Goal: Task Accomplishment & Management: Manage account settings

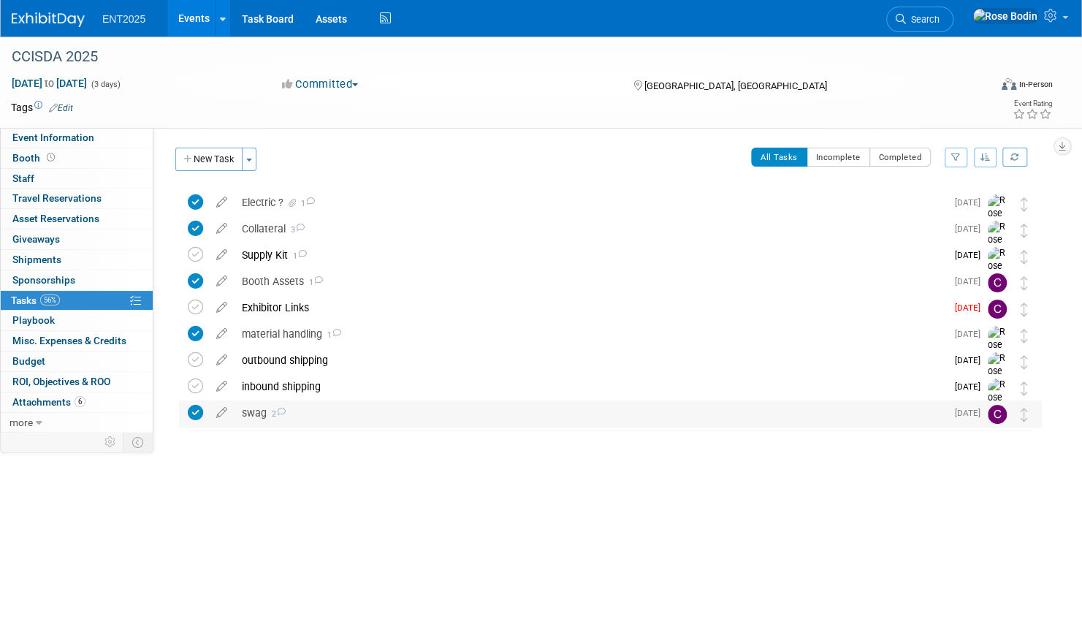
click at [396, 408] on div "swag 2" at bounding box center [591, 412] width 712 height 25
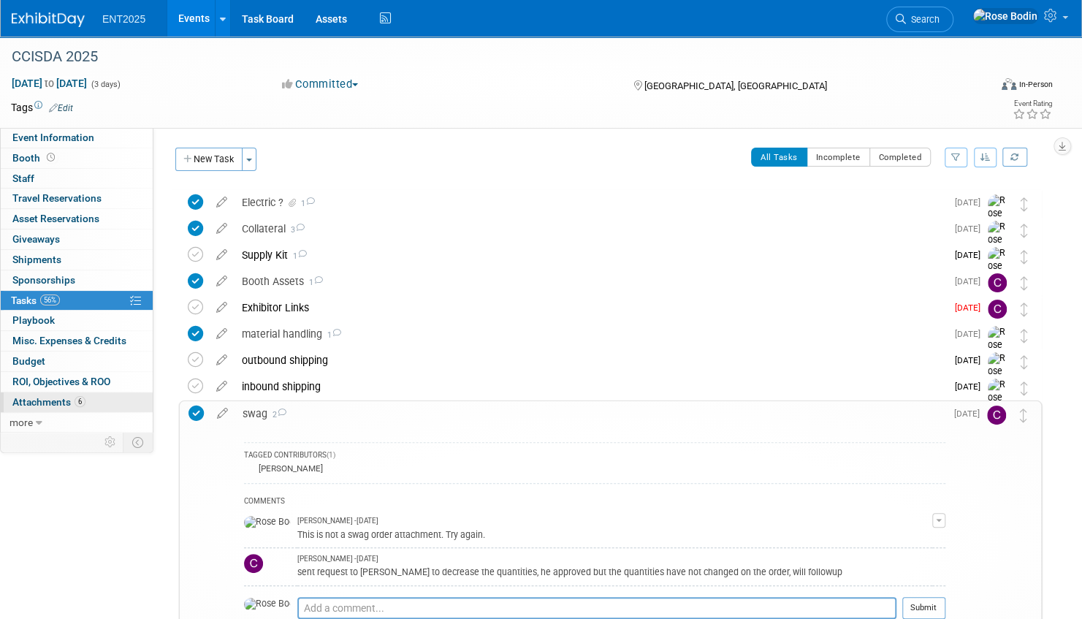
click at [111, 400] on link "6 Attachments 6" at bounding box center [77, 402] width 152 height 20
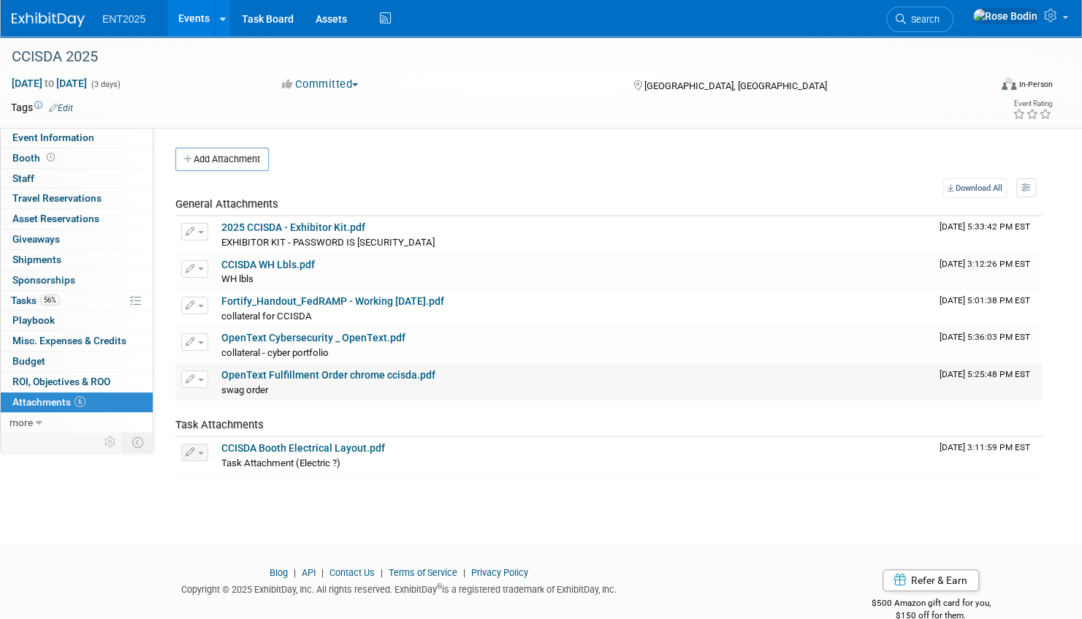
click at [326, 370] on link "OpenText Fulfillment Order chrome ccisda.pdf" at bounding box center [328, 375] width 214 height 12
click at [84, 297] on link "56% Tasks 56%" at bounding box center [77, 301] width 152 height 20
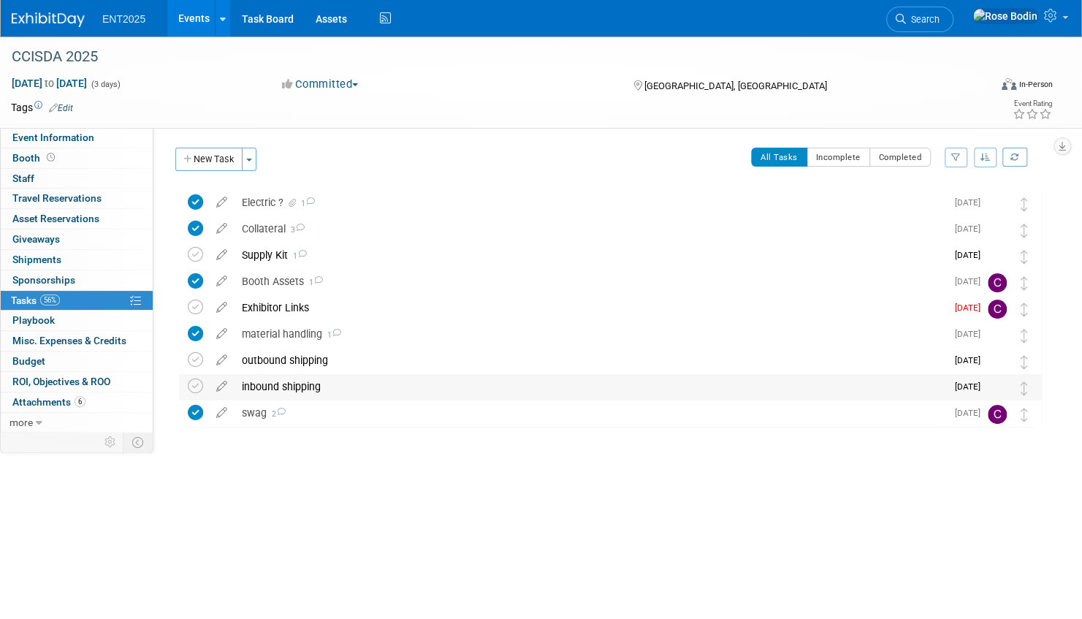
click at [397, 381] on div "inbound shipping" at bounding box center [591, 386] width 712 height 25
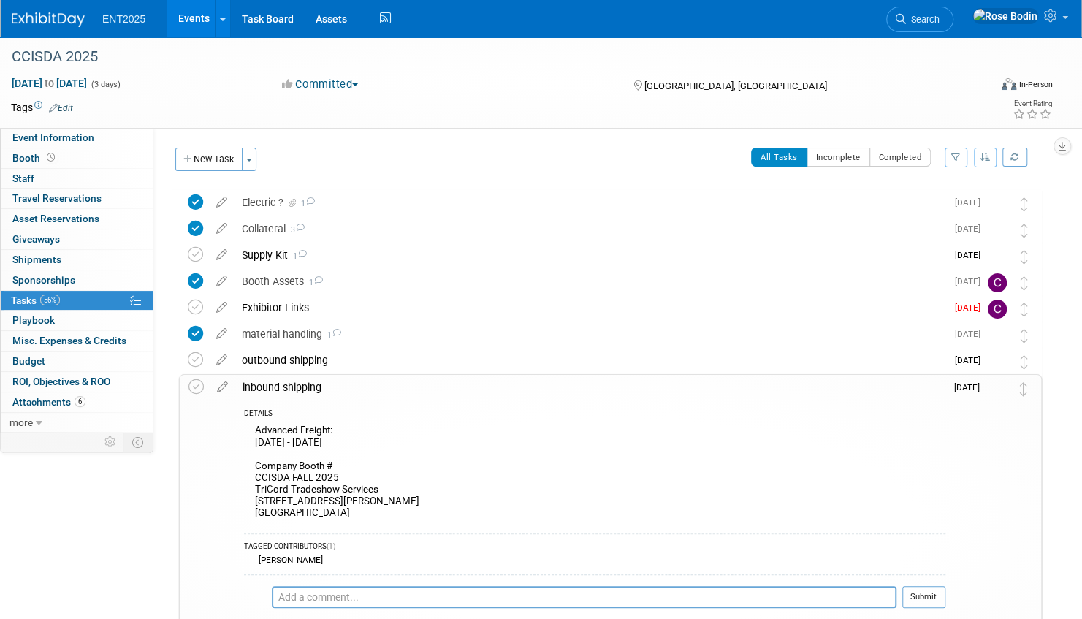
click at [395, 387] on div "inbound shipping" at bounding box center [590, 387] width 710 height 25
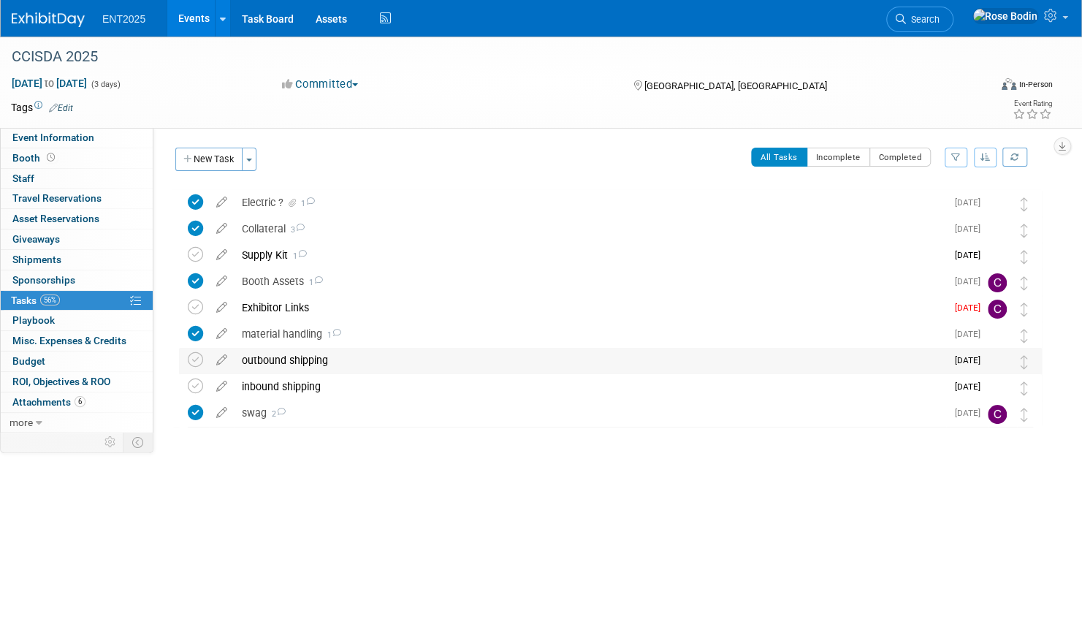
click at [397, 359] on div "outbound shipping" at bounding box center [591, 360] width 712 height 25
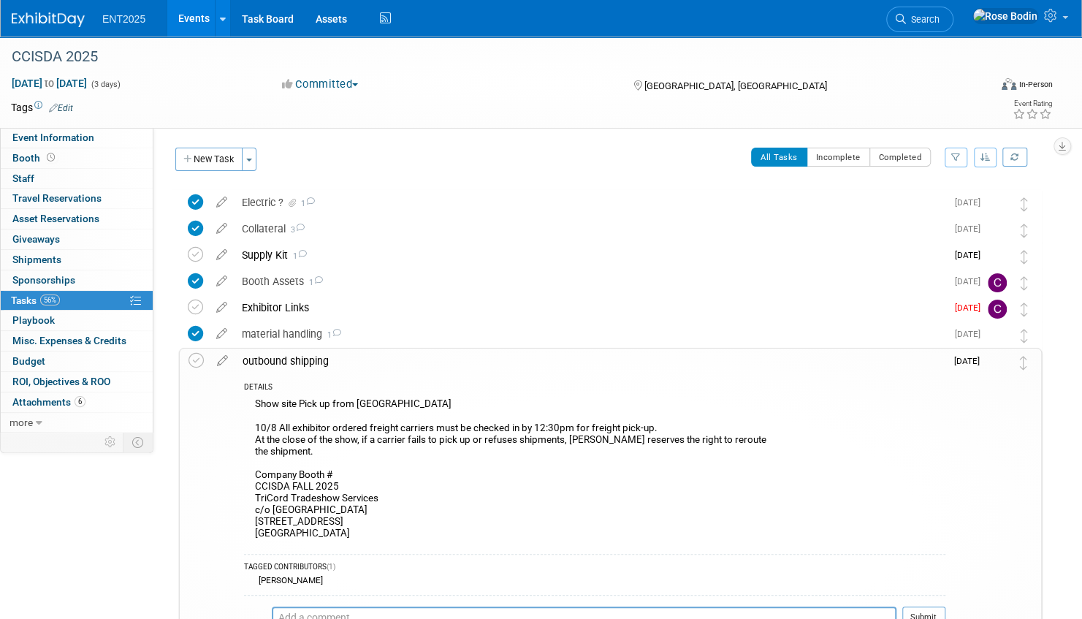
click at [416, 390] on div "DETAILS" at bounding box center [594, 388] width 701 height 12
click at [424, 384] on div "DETAILS" at bounding box center [594, 388] width 701 height 12
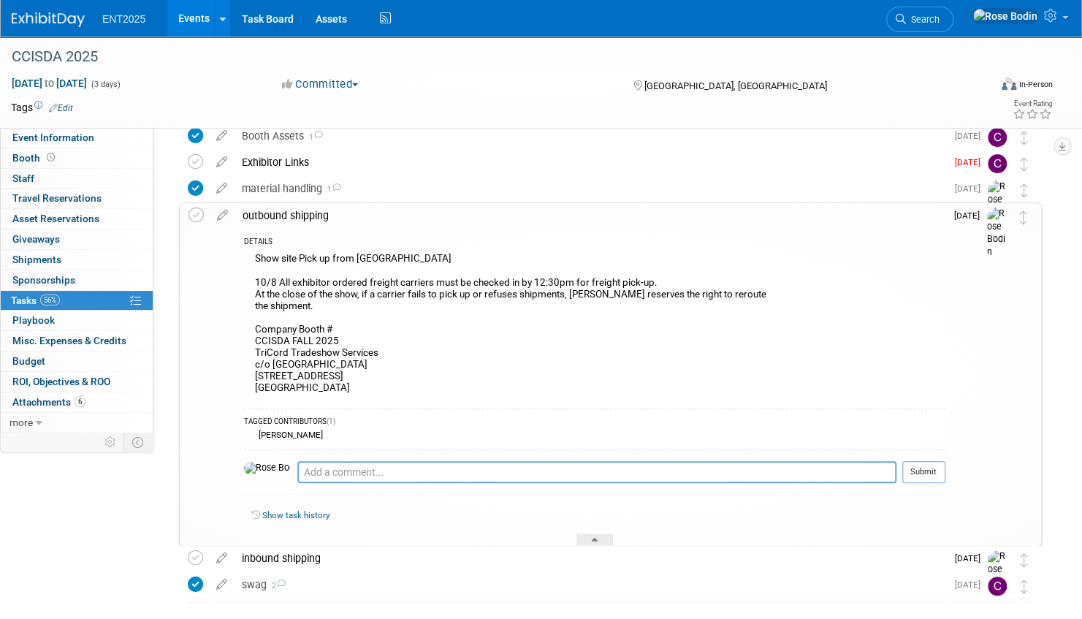
scroll to position [146, 0]
click at [598, 539] on icon at bounding box center [595, 541] width 6 height 9
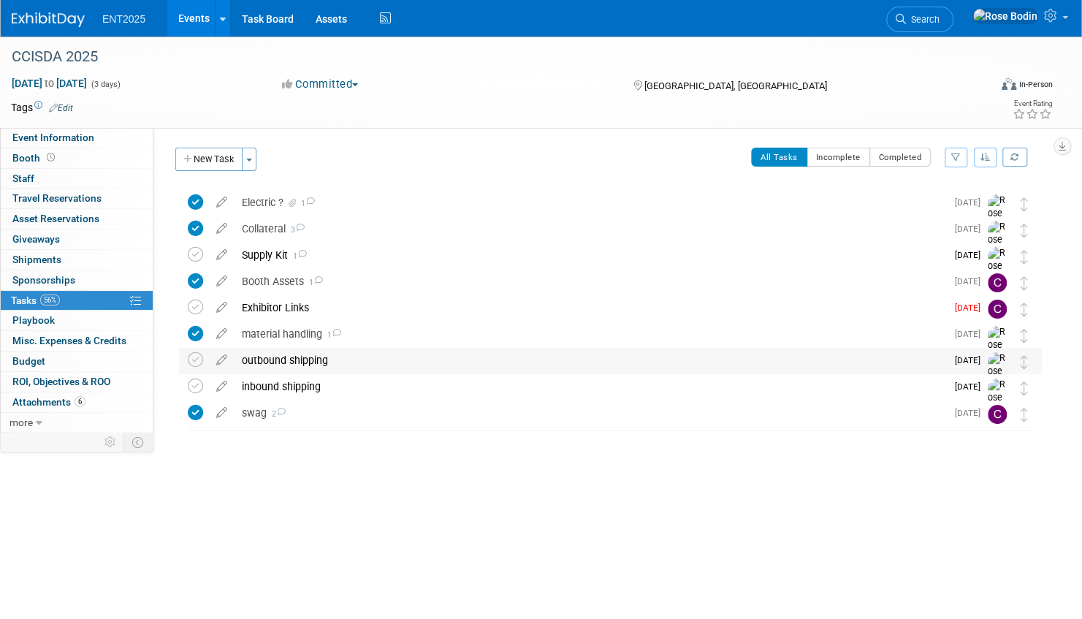
scroll to position [0, 0]
click at [107, 400] on link "6 Attachments 6" at bounding box center [77, 402] width 152 height 20
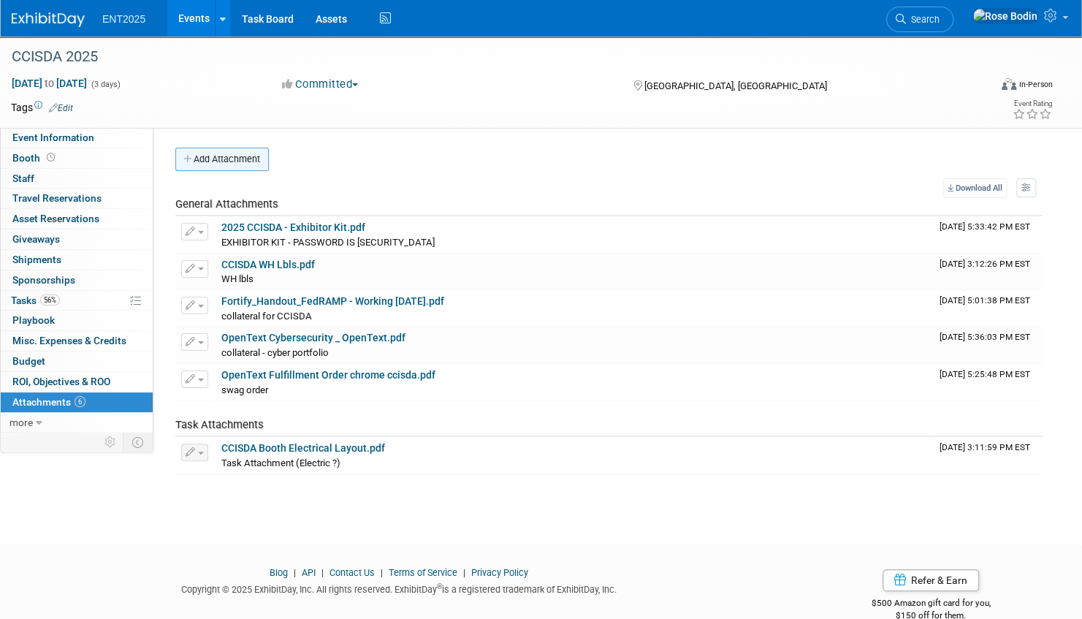
click at [243, 159] on button "Add Attachment" at bounding box center [222, 159] width 94 height 23
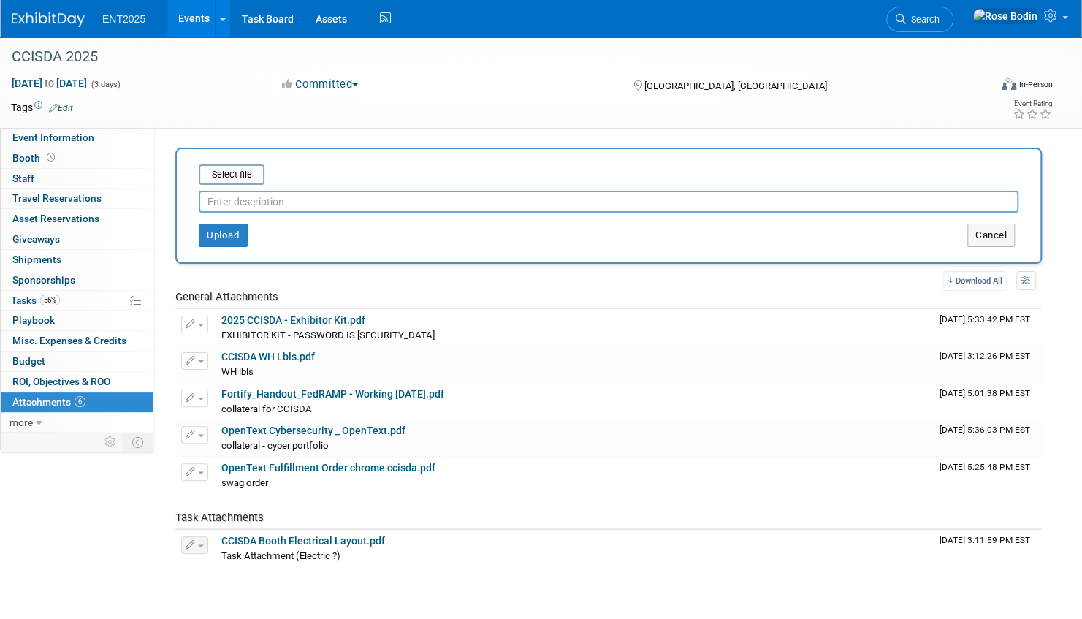
click at [256, 201] on input "text" at bounding box center [609, 202] width 820 height 22
type input "TriCord Orders"
click at [224, 172] on input "file" at bounding box center [176, 175] width 174 height 18
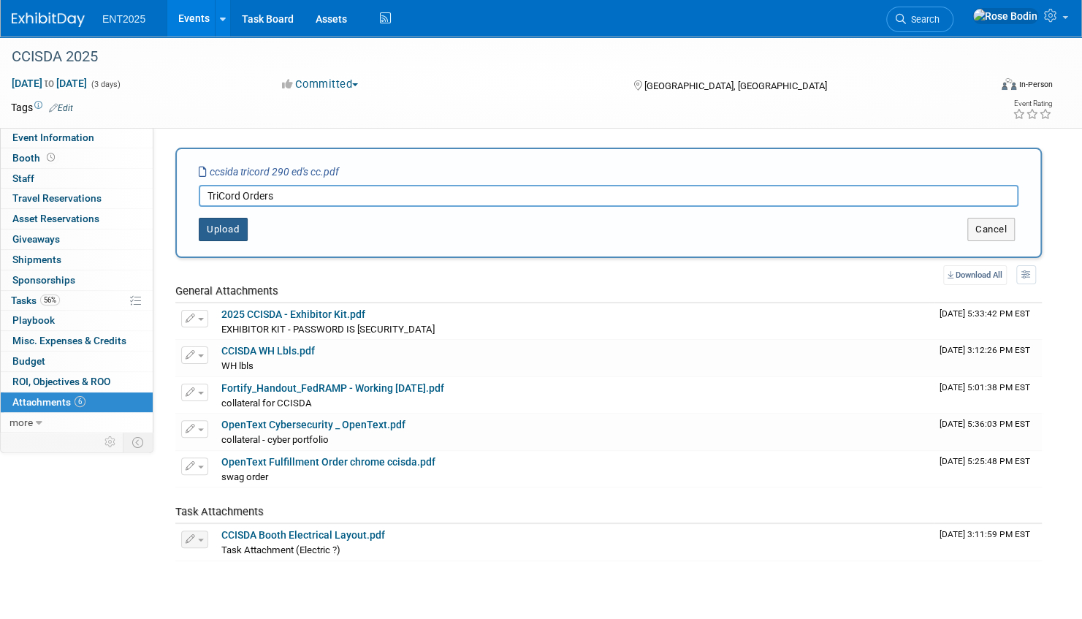
click at [219, 225] on button "Upload" at bounding box center [223, 229] width 49 height 23
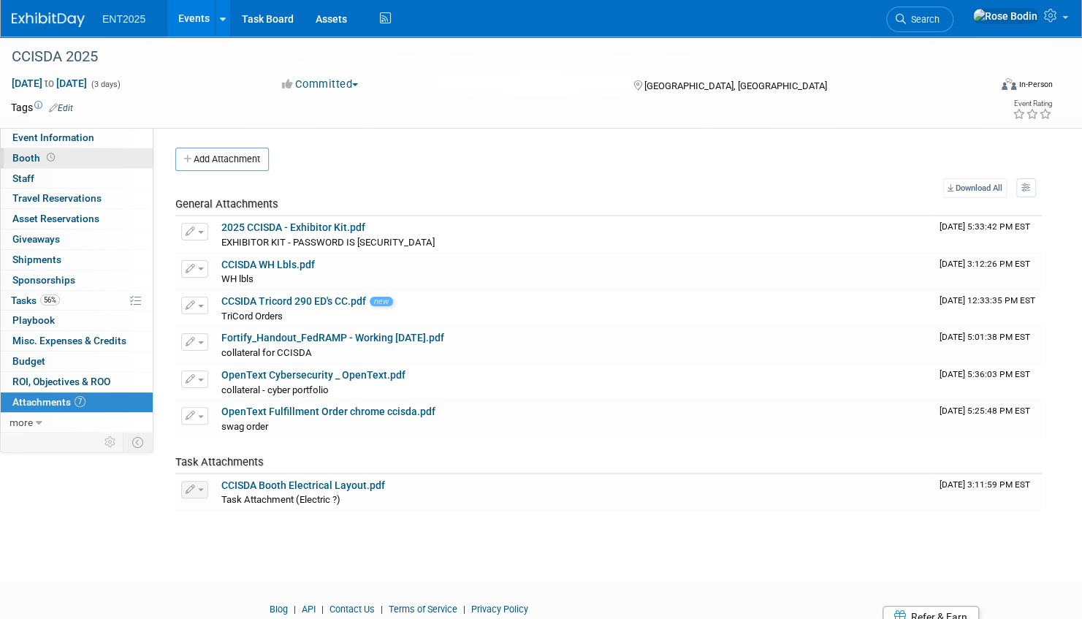
click at [88, 156] on link "Booth" at bounding box center [77, 158] width 152 height 20
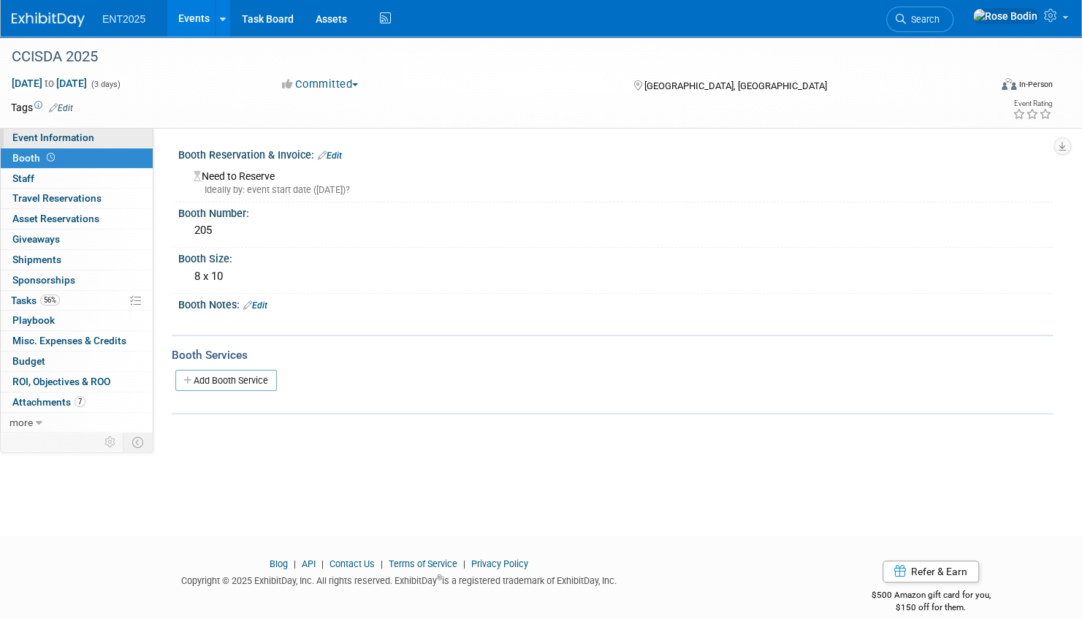
click at [110, 140] on link "Event Information" at bounding box center [77, 138] width 152 height 20
